Goal: Transaction & Acquisition: Subscribe to service/newsletter

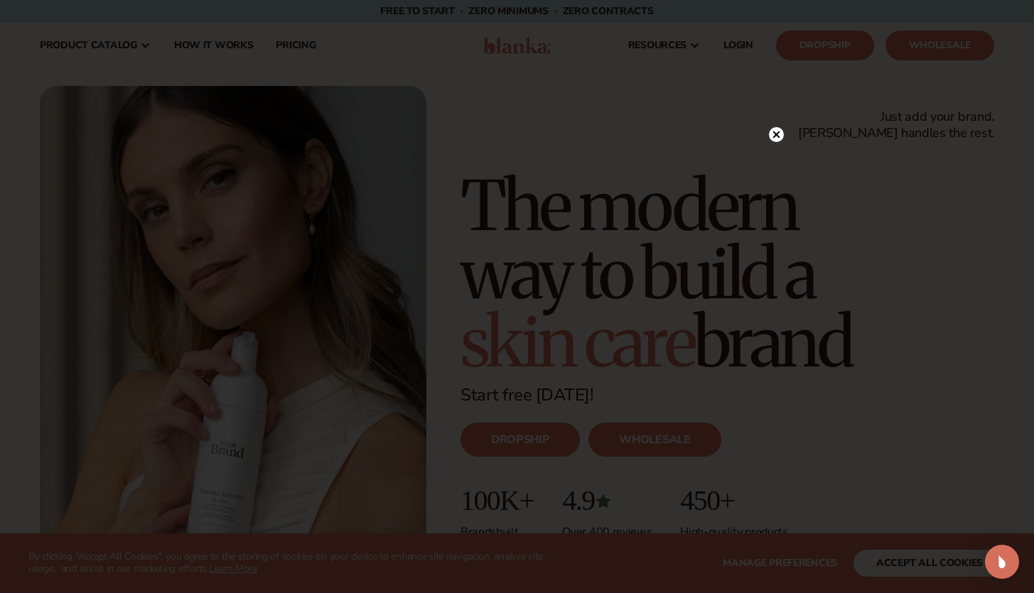
click at [782, 134] on circle at bounding box center [776, 134] width 15 height 15
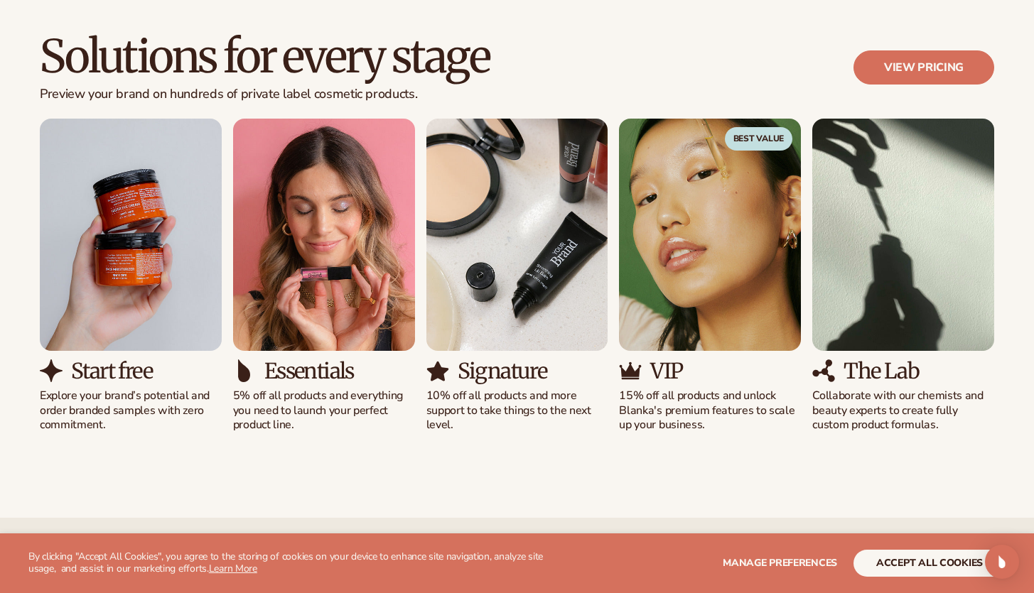
scroll to position [1296, 0]
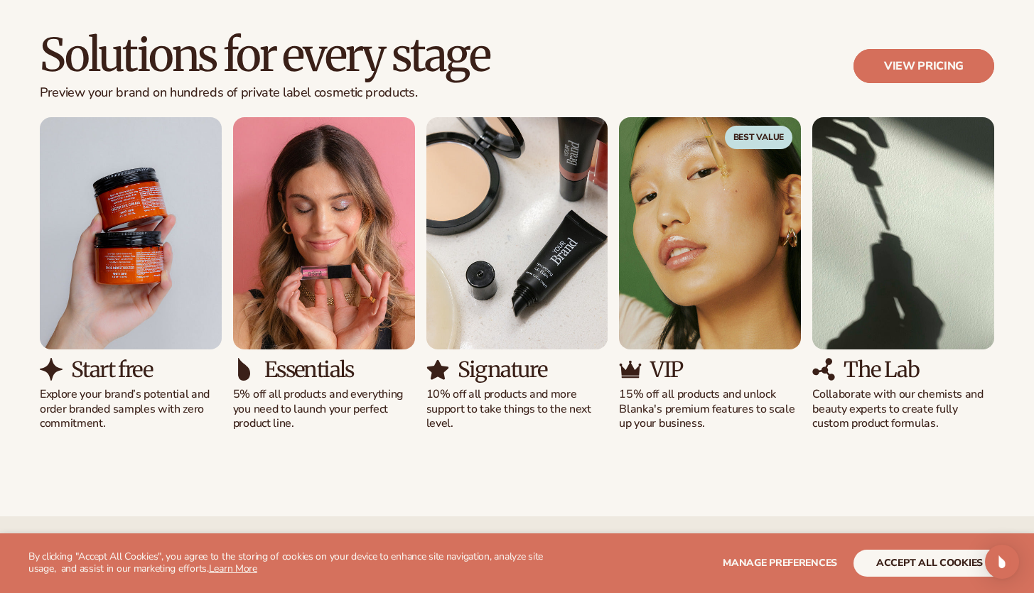
click at [903, 56] on link "View pricing" at bounding box center [923, 66] width 141 height 34
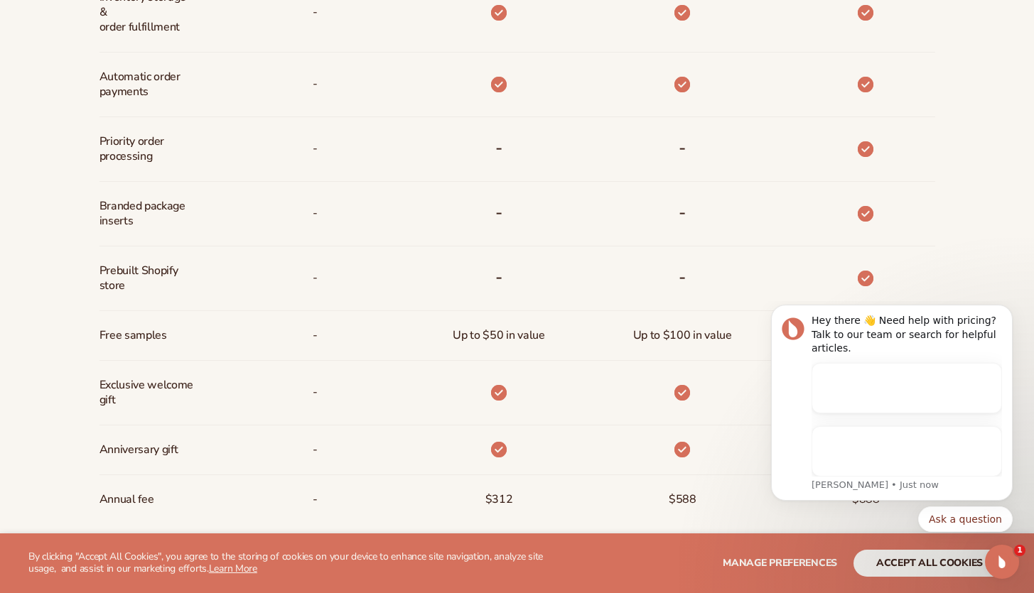
scroll to position [920, 0]
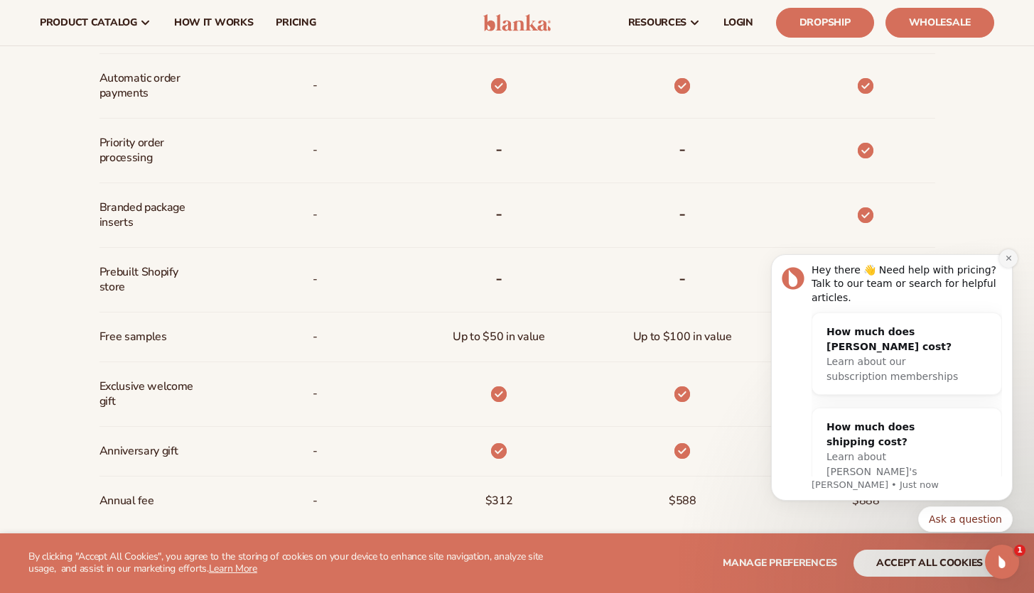
click at [1010, 259] on icon "Dismiss notification" at bounding box center [1009, 258] width 8 height 8
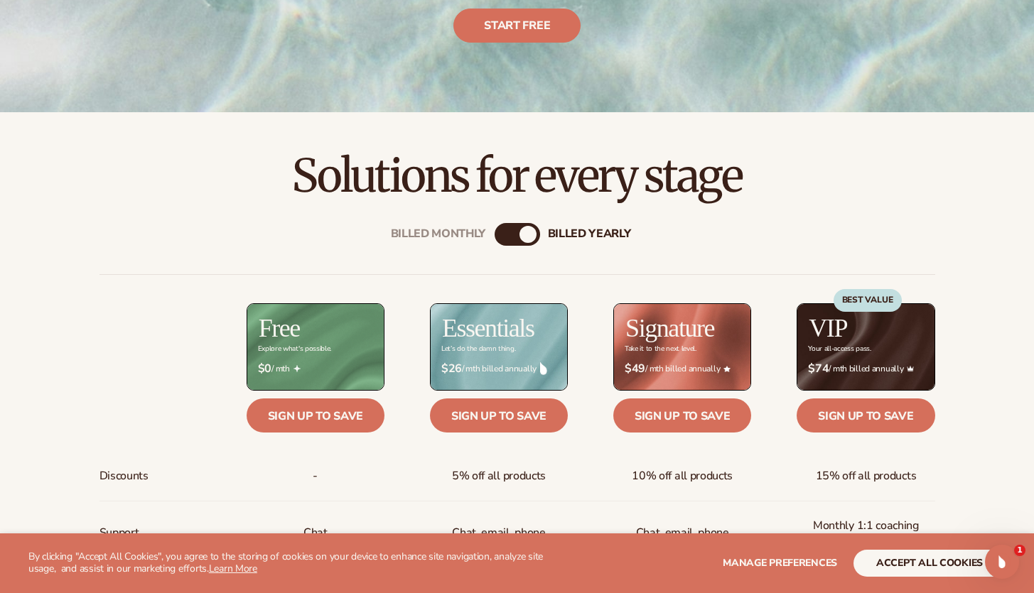
scroll to position [332, 0]
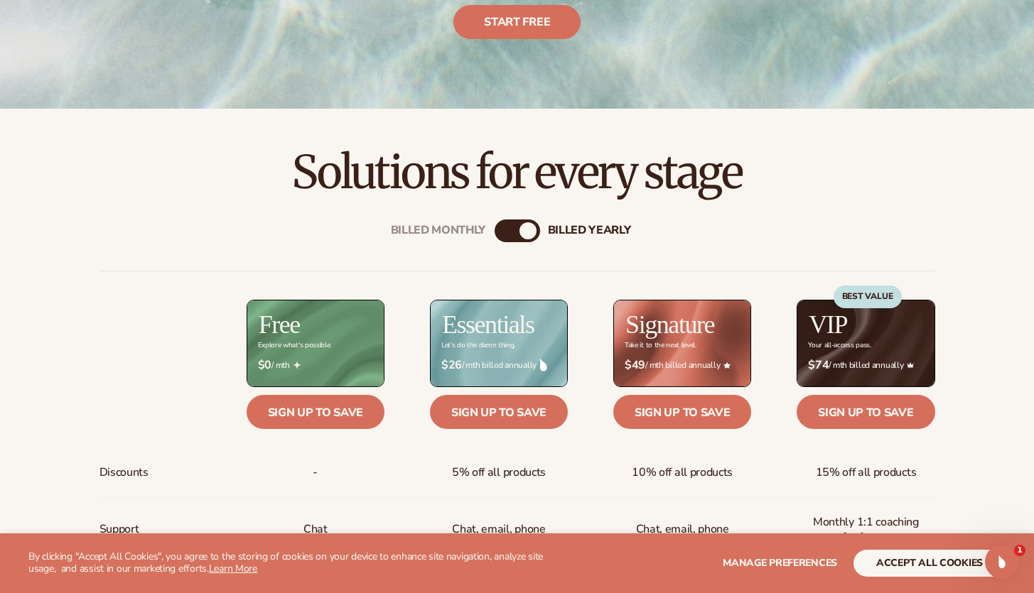
click at [524, 240] on div "Billed Monthly billed Yearly" at bounding box center [516, 231] width 45 height 23
click at [527, 232] on div "billed Yearly" at bounding box center [527, 230] width 17 height 17
click at [521, 227] on div "billed Yearly" at bounding box center [527, 230] width 17 height 17
click at [509, 230] on div "Billed Monthly" at bounding box center [502, 230] width 17 height 17
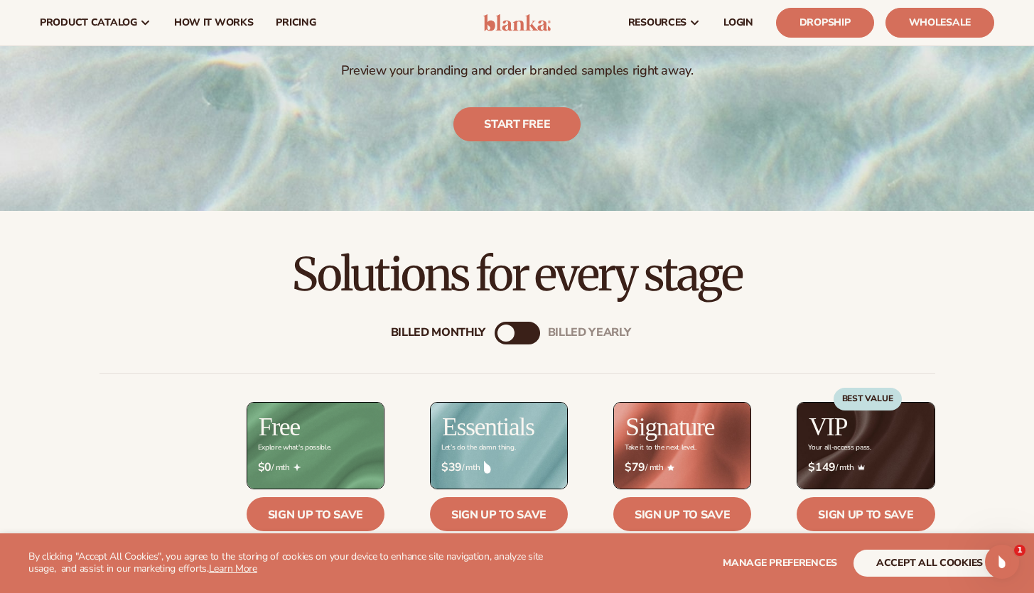
scroll to position [0, 0]
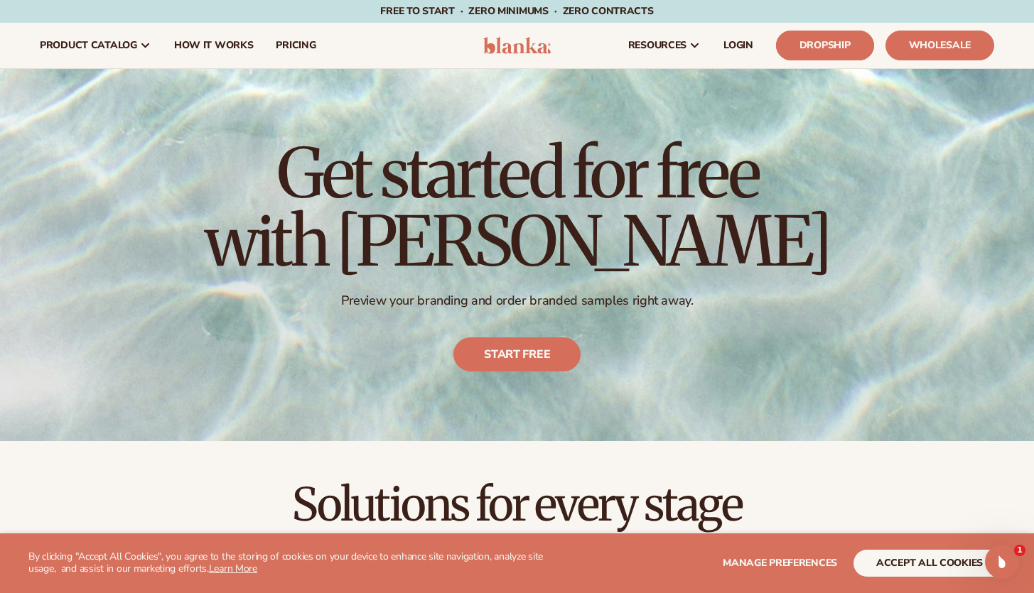
click at [811, 45] on link "Dropship" at bounding box center [825, 46] width 98 height 30
